Goal: Task Accomplishment & Management: Complete application form

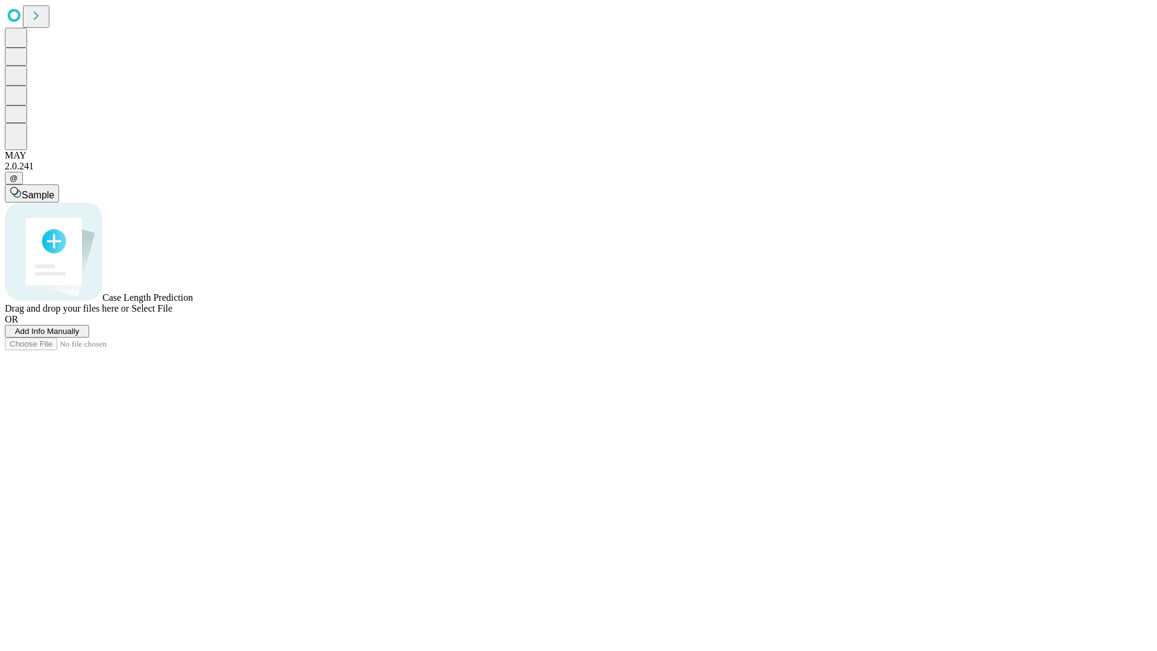
click at [80, 336] on span "Add Info Manually" at bounding box center [47, 331] width 64 height 9
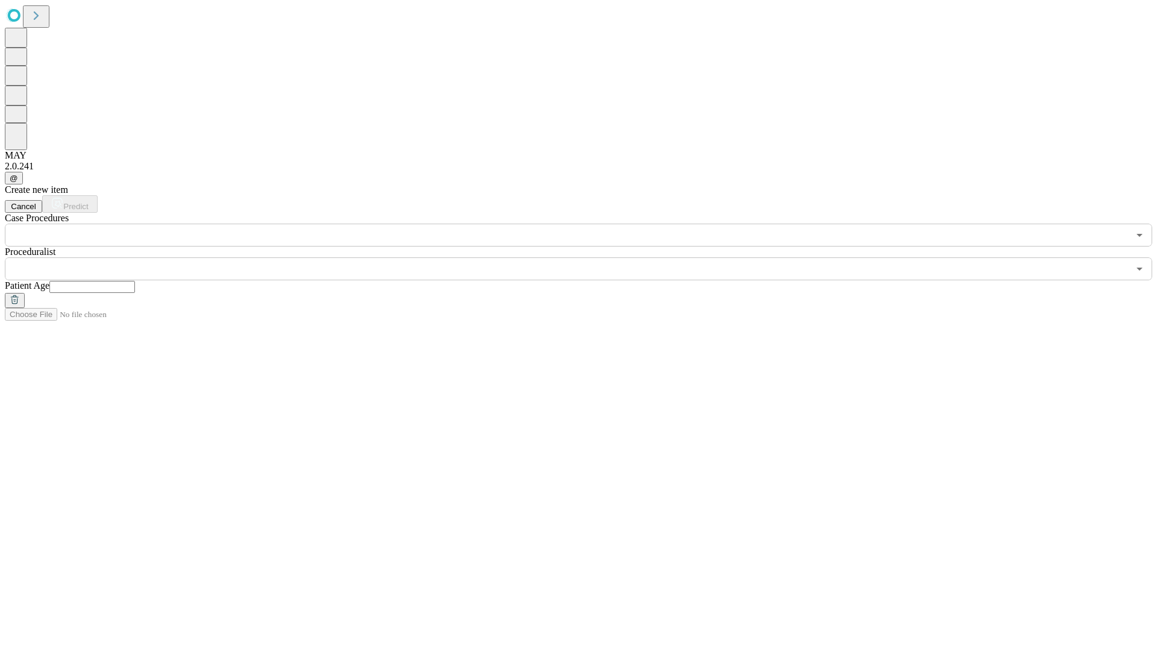
click at [135, 281] on input "text" at bounding box center [92, 287] width 86 height 12
type input "**"
click at [587, 257] on input "text" at bounding box center [567, 268] width 1124 height 23
